Goal: Check status: Check status

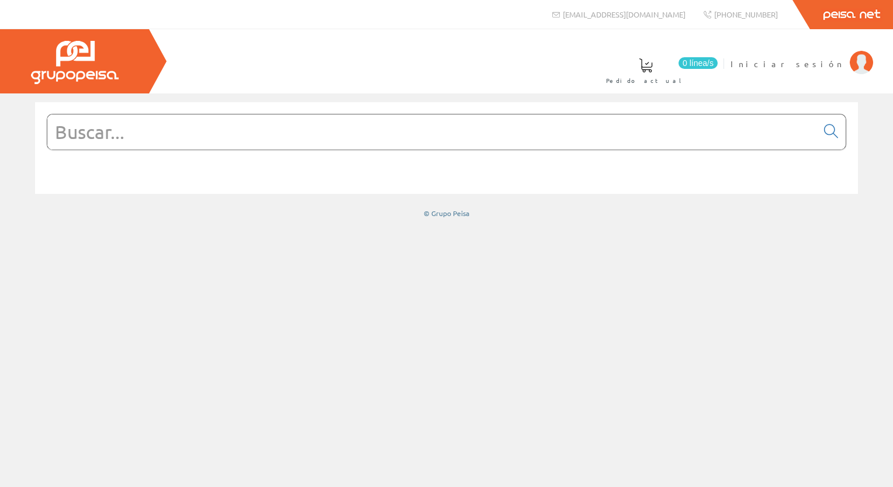
click at [173, 125] on input "text" at bounding box center [432, 132] width 770 height 35
click at [806, 62] on span "Iniciar sesión" at bounding box center [786, 64] width 113 height 12
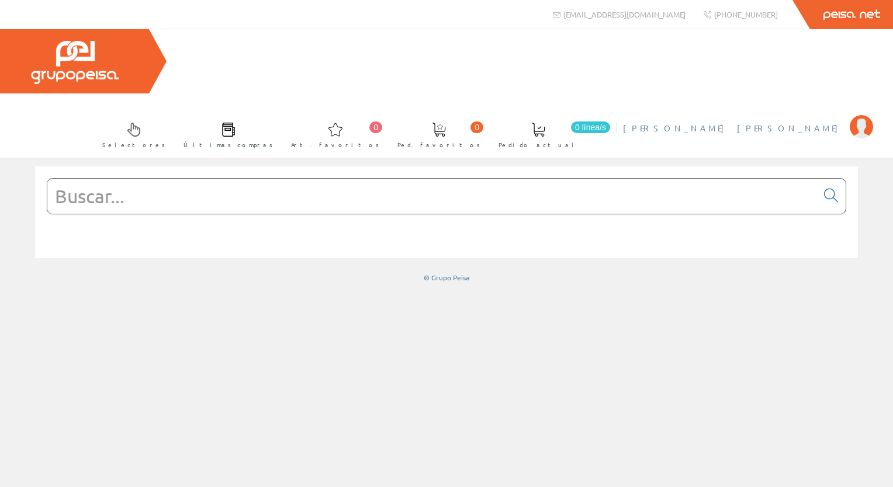
click at [766, 122] on span "[PERSON_NAME] [PERSON_NAME]" at bounding box center [733, 128] width 221 height 12
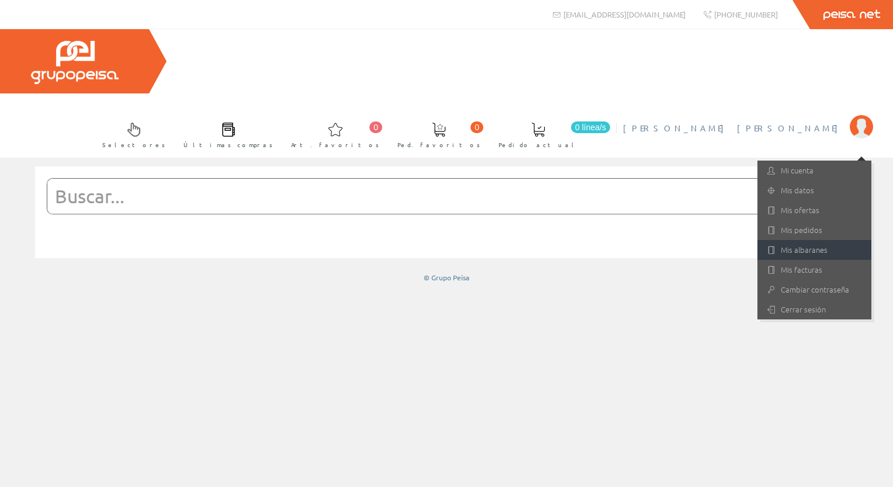
click at [806, 240] on link "Mis albaranes" at bounding box center [814, 250] width 114 height 20
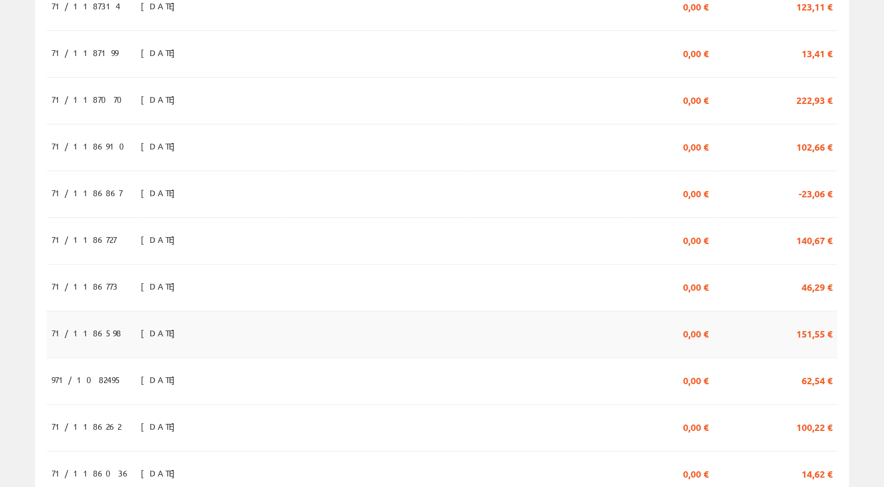
scroll to position [584, 0]
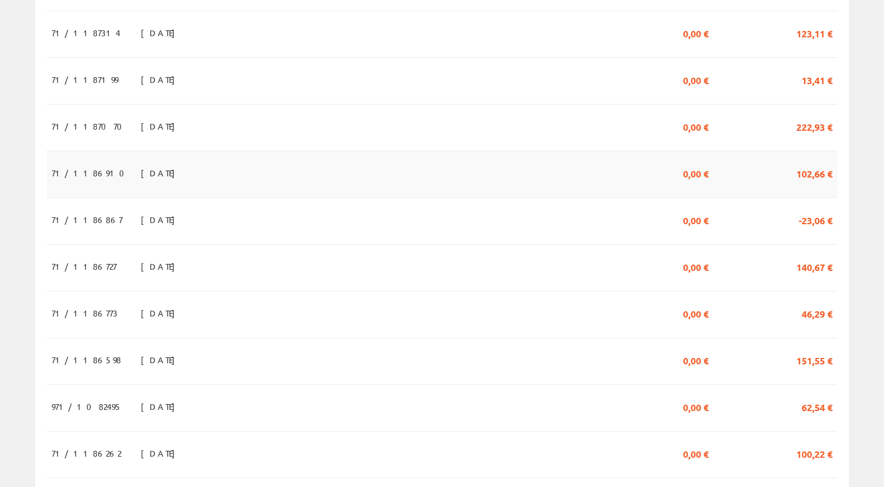
click at [191, 151] on td "08/08/2025" at bounding box center [210, 174] width 149 height 47
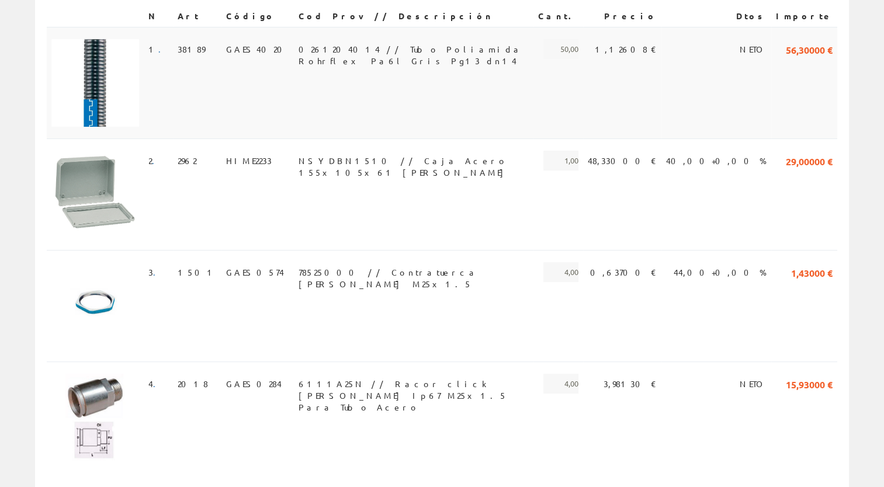
scroll to position [351, 0]
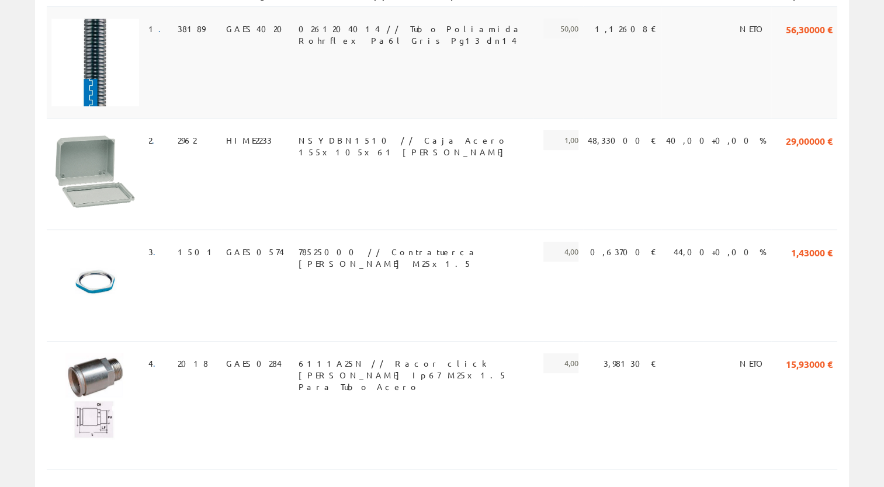
click at [786, 31] on td "56,30000 €" at bounding box center [804, 62] width 66 height 112
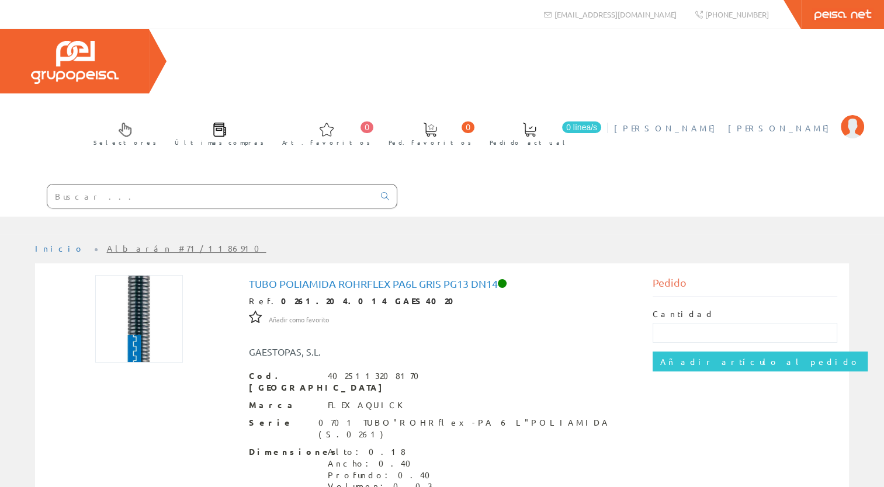
click at [778, 122] on span "[PERSON_NAME] [PERSON_NAME]" at bounding box center [724, 128] width 221 height 12
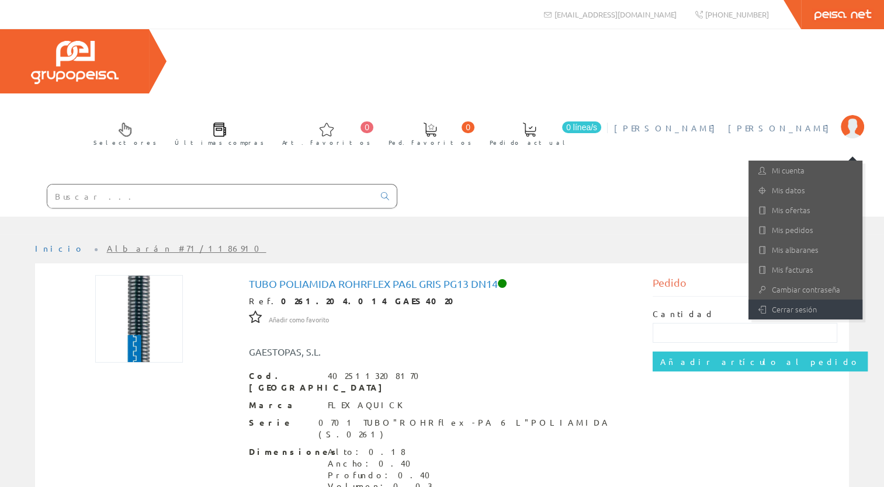
click at [788, 300] on link "Cerrar sesión" at bounding box center [805, 310] width 114 height 20
